Goal: Task Accomplishment & Management: Complete application form

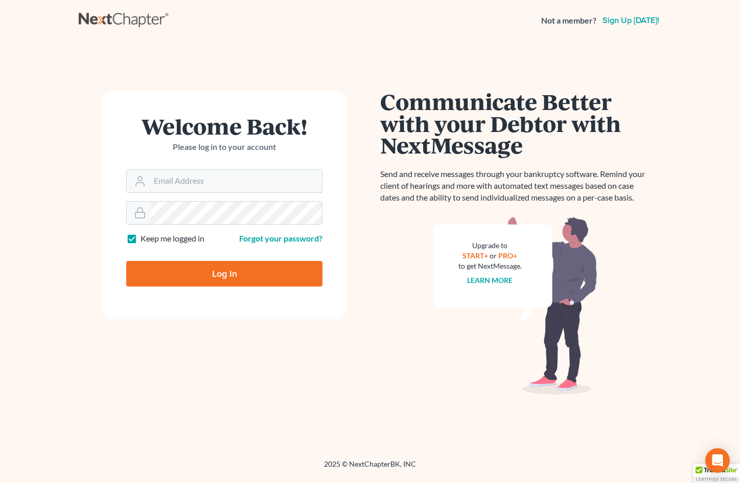
type input "[EMAIL_ADDRESS][DOMAIN_NAME]"
click at [268, 273] on input "Log In" at bounding box center [224, 274] width 196 height 26
type input "Thinking..."
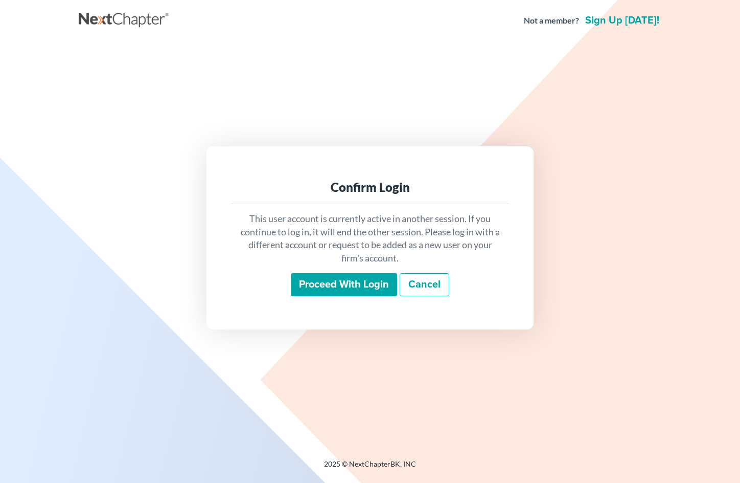
click at [326, 280] on input "Proceed with login" at bounding box center [344, 285] width 106 height 24
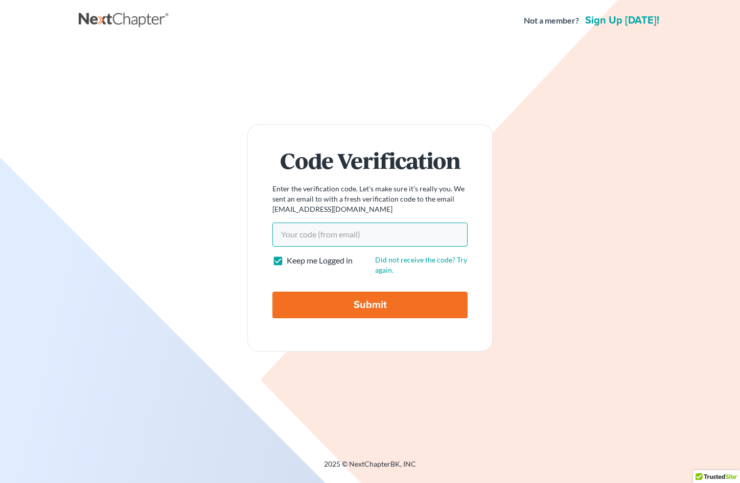
click at [355, 239] on input "Your code(from email)" at bounding box center [370, 234] width 195 height 24
click at [386, 233] on input "Your code(from email)" at bounding box center [370, 234] width 195 height 24
paste input "05297a"
type input "05297a"
click at [381, 309] on input "Submit" at bounding box center [370, 304] width 195 height 27
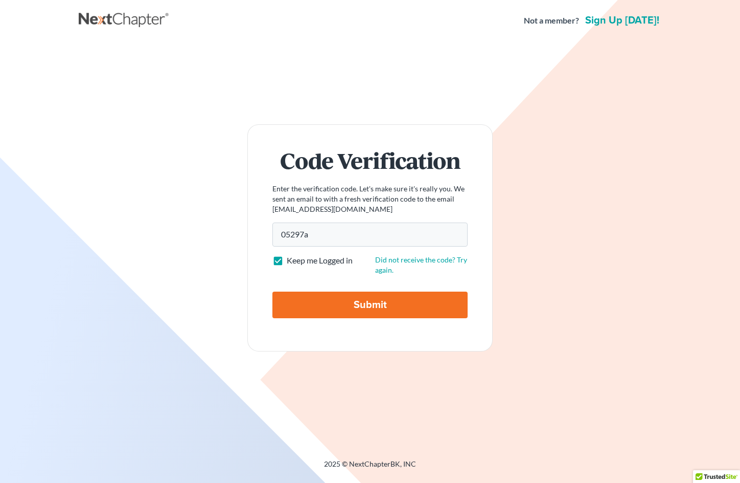
type input "Thinking..."
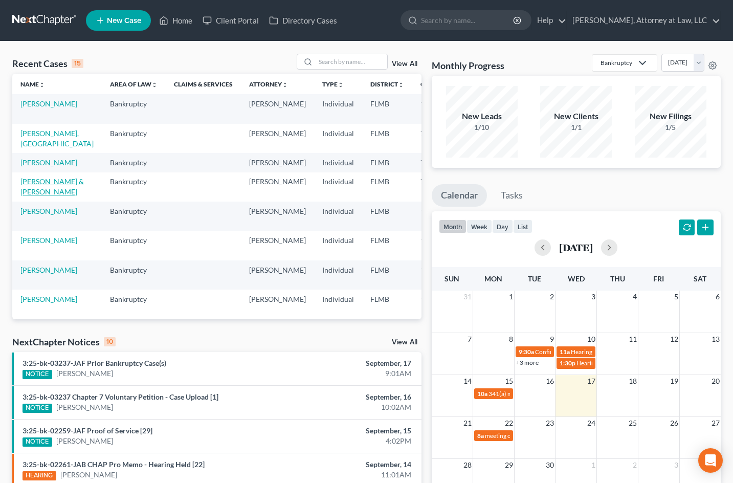
click at [42, 196] on link "POVIO, TAMMY & TERRENCE" at bounding box center [51, 186] width 63 height 19
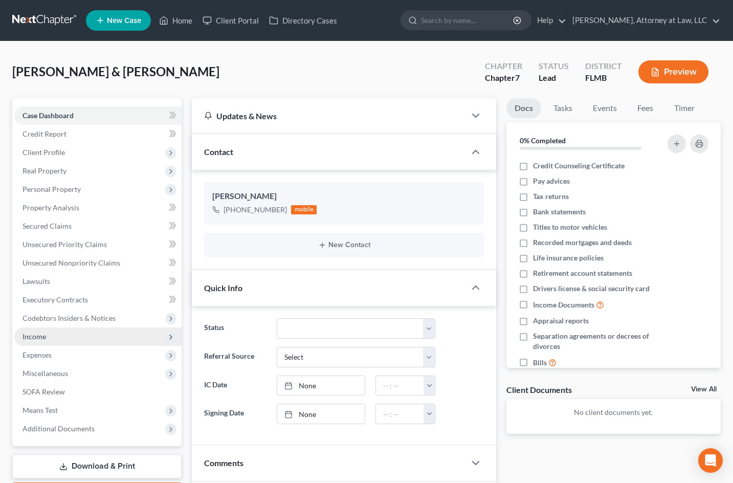
click at [48, 332] on span "Income" at bounding box center [97, 336] width 167 height 18
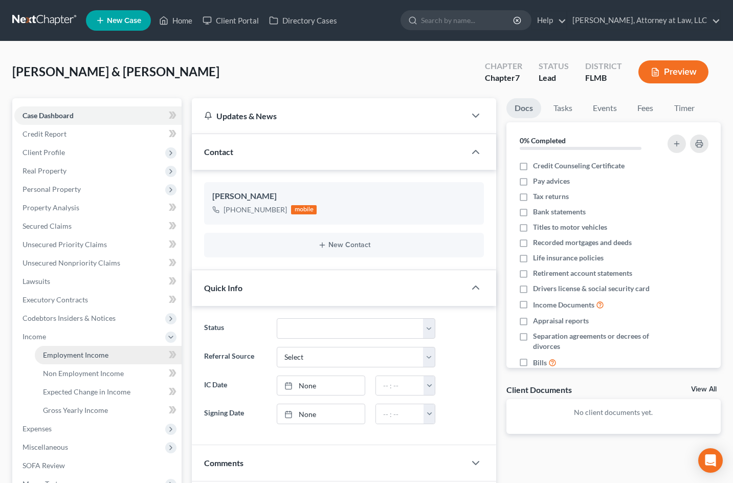
click at [65, 357] on span "Employment Income" at bounding box center [75, 354] width 65 height 9
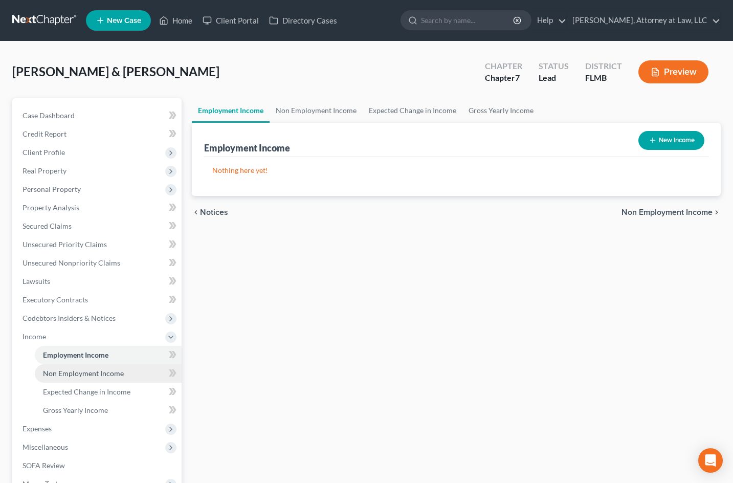
click at [100, 379] on link "Non Employment Income" at bounding box center [108, 373] width 147 height 18
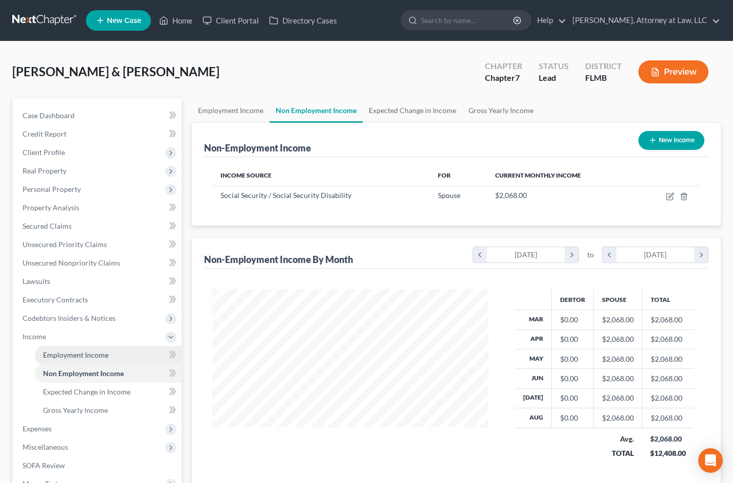
scroll to position [184, 296]
click at [79, 354] on span "Employment Income" at bounding box center [75, 354] width 65 height 9
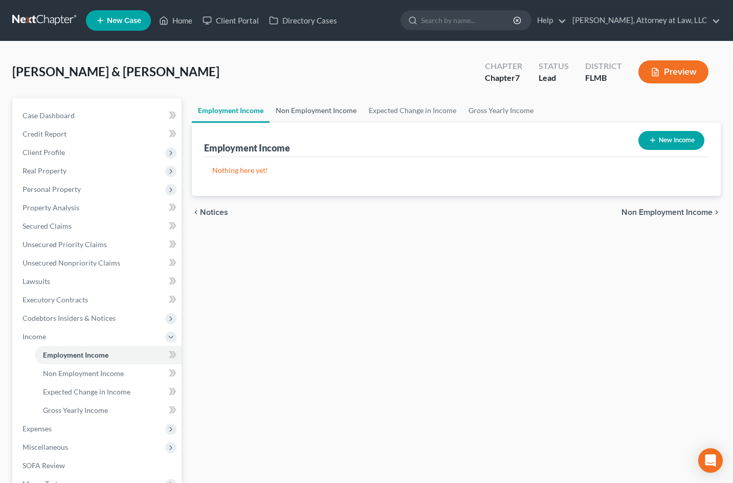
click at [321, 115] on link "Non Employment Income" at bounding box center [315, 110] width 93 height 25
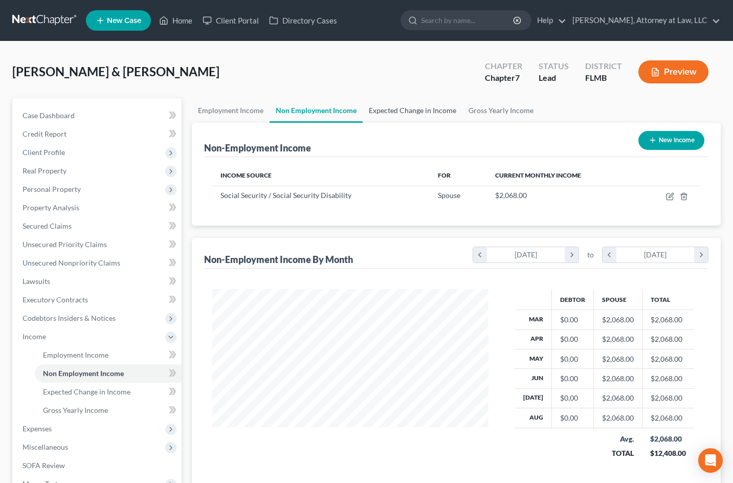
scroll to position [184, 296]
click at [391, 110] on link "Expected Change in Income" at bounding box center [413, 110] width 100 height 25
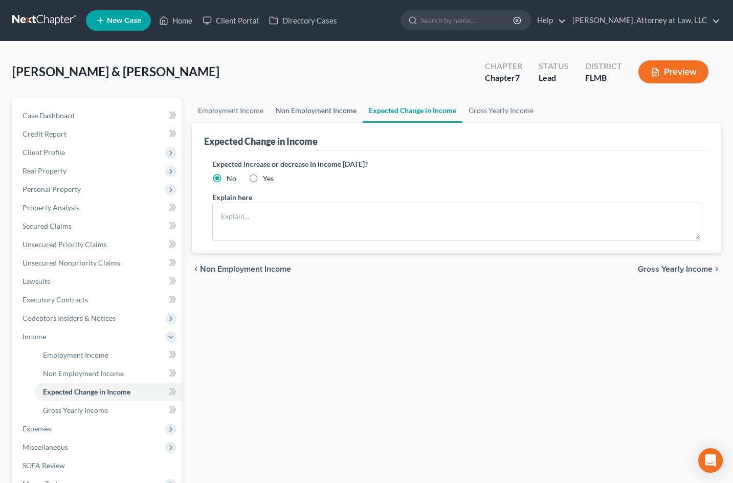
click at [327, 106] on link "Non Employment Income" at bounding box center [315, 110] width 93 height 25
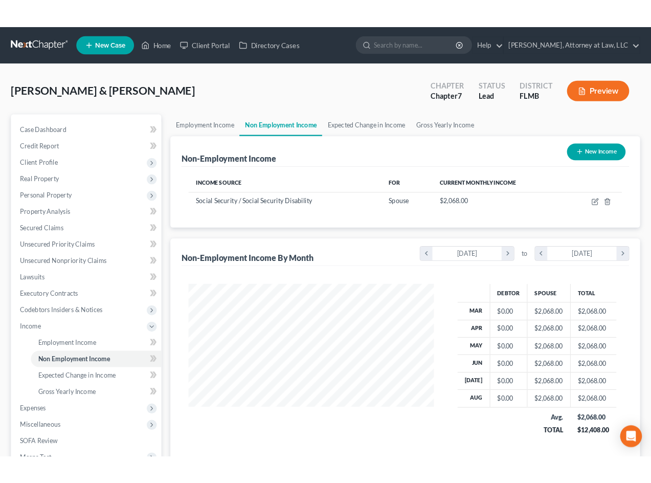
scroll to position [184, 296]
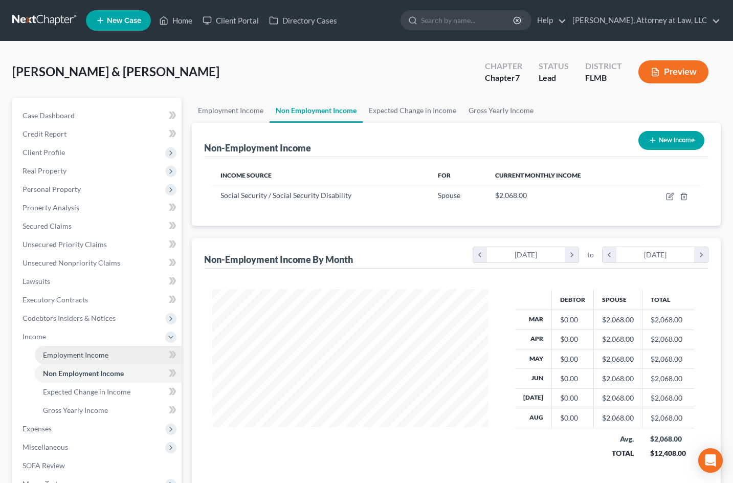
click at [124, 349] on link "Employment Income" at bounding box center [108, 355] width 147 height 18
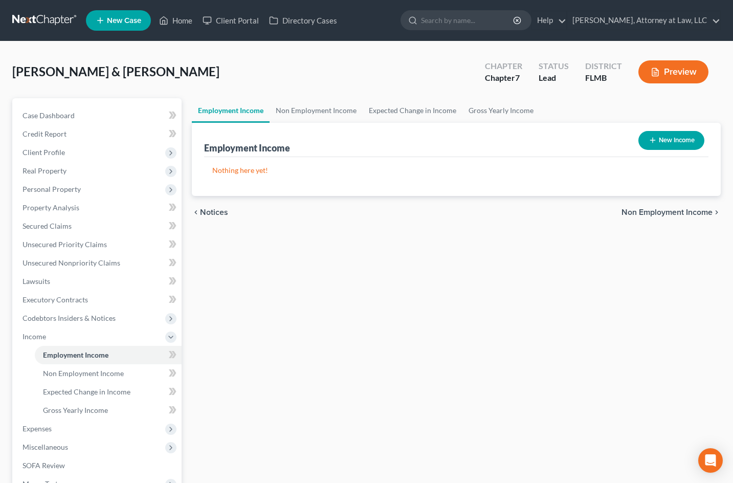
click at [325, 363] on div "Employment Income Non Employment Income Expected Change in Income Gross Yearly …" at bounding box center [456, 338] width 539 height 480
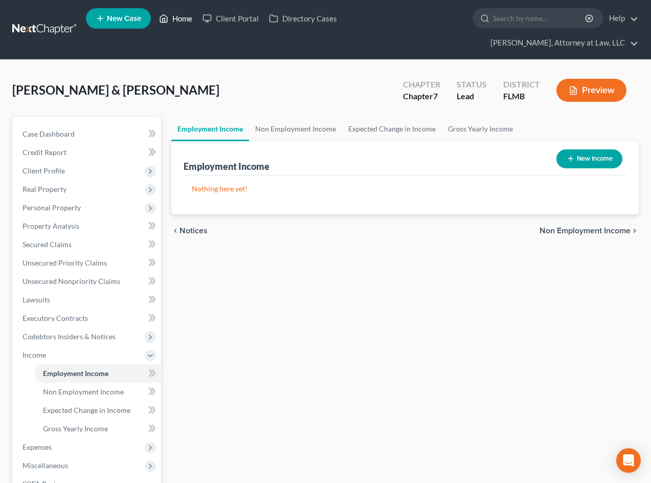
click at [185, 17] on link "Home" at bounding box center [175, 18] width 43 height 18
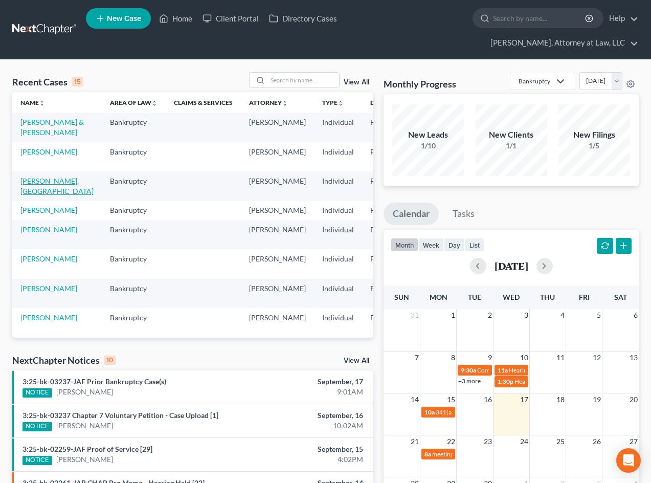
click at [33, 190] on link "BUTLER, INDIA" at bounding box center [56, 185] width 73 height 19
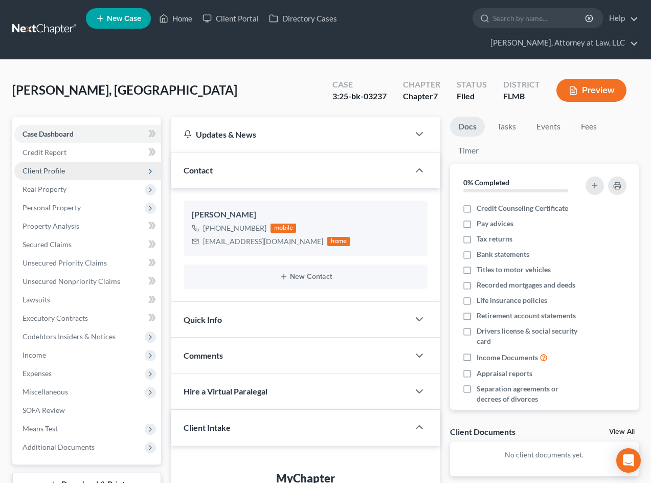
click at [84, 170] on span "Client Profile" at bounding box center [87, 171] width 147 height 18
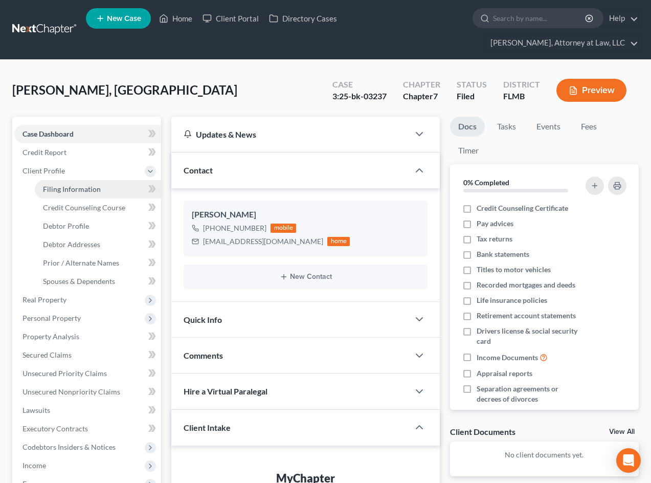
click at [93, 189] on span "Filing Information" at bounding box center [72, 189] width 58 height 9
select select "1"
select select "0"
select select "9"
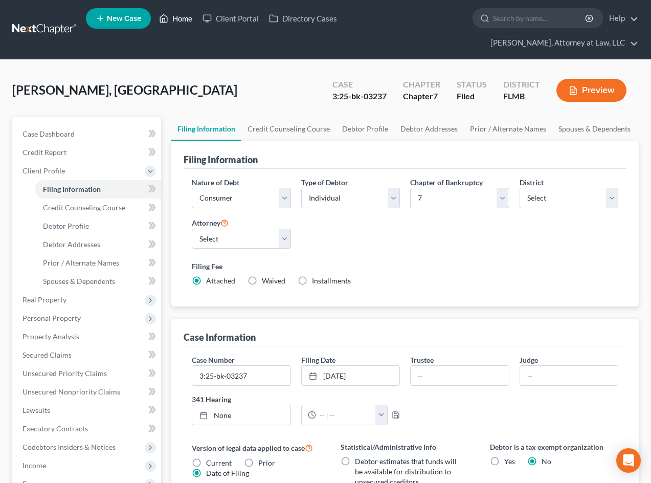
click at [179, 14] on link "Home" at bounding box center [175, 18] width 43 height 18
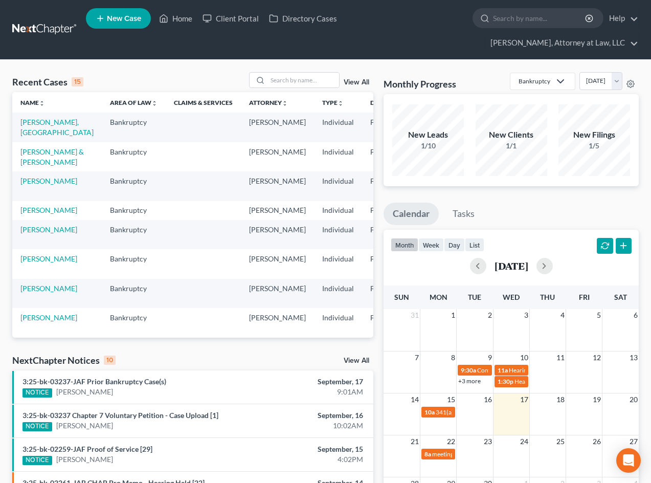
click at [34, 278] on td "LATSON, SALONDA" at bounding box center [56, 263] width 89 height 29
click at [34, 263] on link "LATSON, SALONDA" at bounding box center [48, 258] width 57 height 9
select select "6"
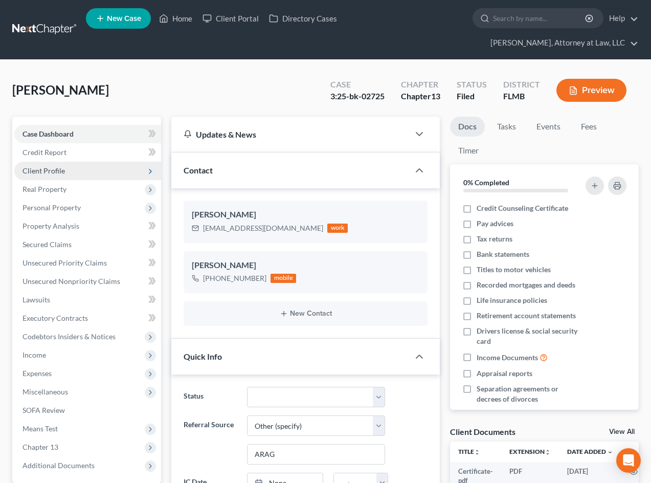
click at [113, 173] on span "Client Profile" at bounding box center [87, 171] width 147 height 18
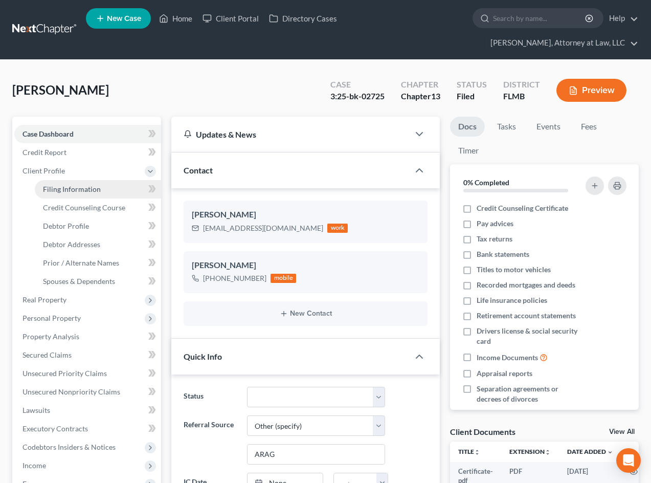
click at [113, 190] on link "Filing Information" at bounding box center [98, 189] width 126 height 18
select select "1"
select select "0"
select select "3"
select select "15"
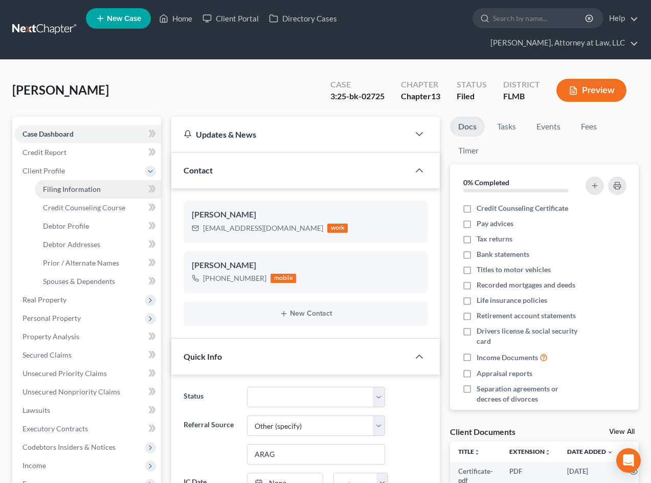
select select "0"
select select "9"
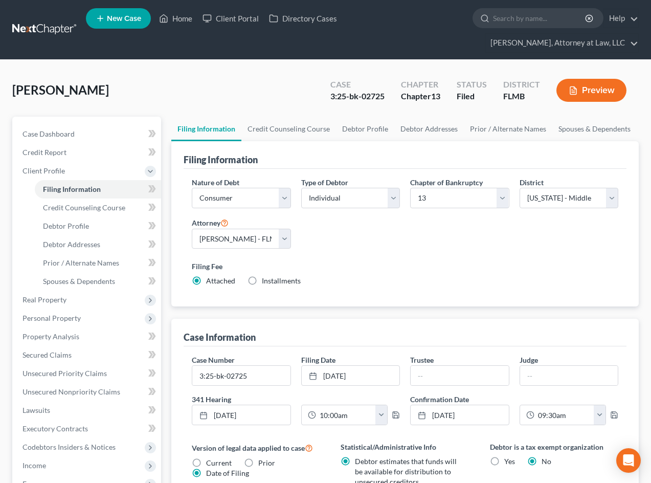
click at [340, 243] on div "Nature of Debt Select Business Consumer Other Nature of Business Select Clearin…" at bounding box center [405, 236] width 437 height 118
